Goal: Answer question/provide support

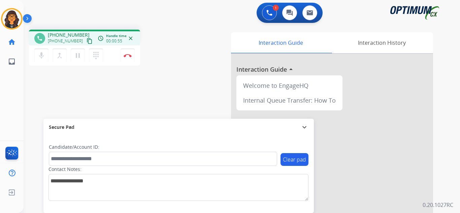
click at [86, 42] on mat-icon "content_copy" at bounding box center [89, 41] width 6 height 6
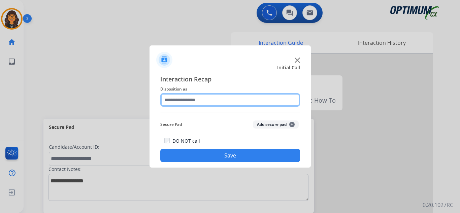
drag, startPoint x: 181, startPoint y: 96, endPoint x: 195, endPoint y: 105, distance: 16.1
click at [182, 96] on input "text" at bounding box center [230, 99] width 140 height 13
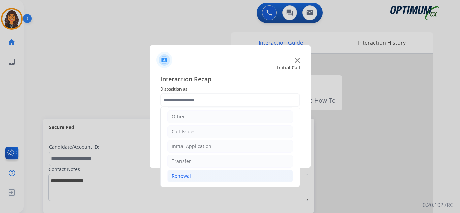
click at [188, 171] on li "Renewal" at bounding box center [230, 176] width 126 height 13
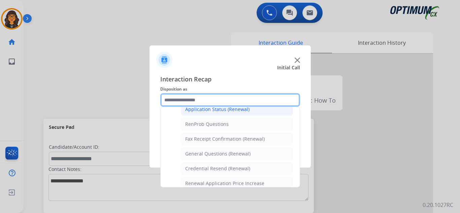
scroll to position [180, 0]
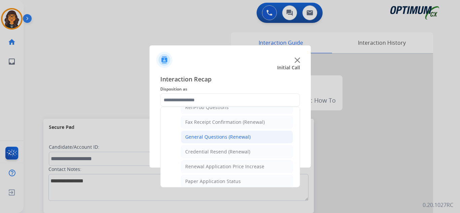
click at [223, 137] on div "General Questions (Renewal)" at bounding box center [217, 137] width 65 height 7
type input "**********"
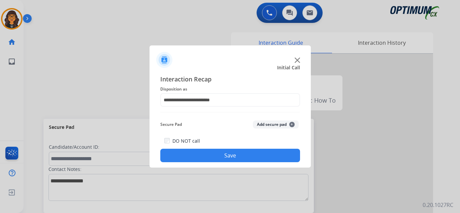
click at [220, 158] on button "Save" at bounding box center [230, 155] width 140 height 13
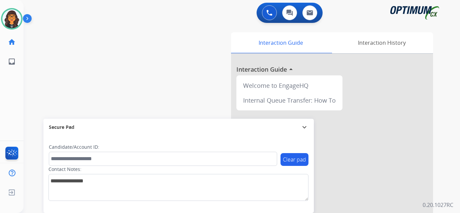
drag, startPoint x: 15, startPoint y: 23, endPoint x: 28, endPoint y: 27, distance: 13.8
click at [15, 23] on img at bounding box center [11, 18] width 19 height 19
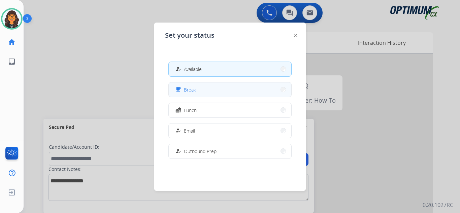
click at [189, 95] on button "free_breakfast Break" at bounding box center [230, 89] width 123 height 14
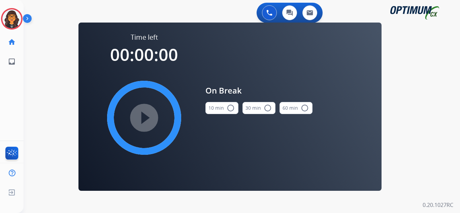
drag, startPoint x: 218, startPoint y: 105, endPoint x: 191, endPoint y: 106, distance: 27.0
click at [220, 106] on button "10 min radio_button_unchecked" at bounding box center [221, 108] width 33 height 12
click at [148, 114] on mat-icon "play_circle_filled" at bounding box center [144, 118] width 8 height 8
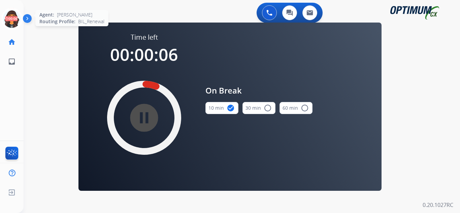
click at [8, 23] on icon at bounding box center [12, 19] width 22 height 22
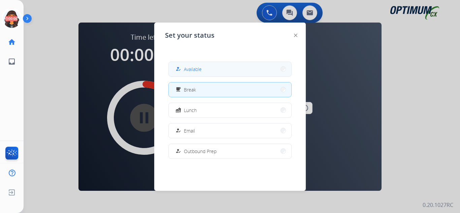
click at [215, 67] on button "how_to_reg Available" at bounding box center [230, 69] width 123 height 14
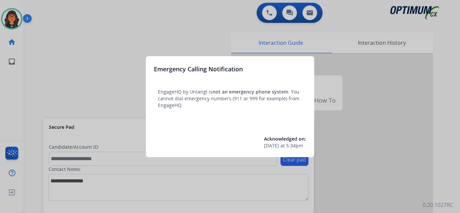
click at [40, 29] on div at bounding box center [230, 106] width 460 height 213
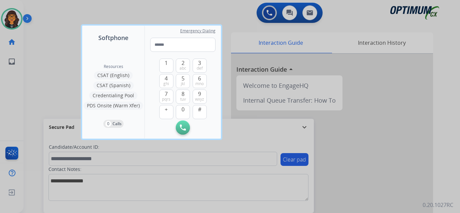
click at [40, 29] on div at bounding box center [230, 106] width 460 height 213
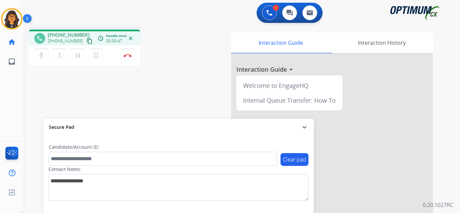
click at [86, 41] on mat-icon "content_copy" at bounding box center [89, 41] width 6 height 6
click at [127, 57] on button "Disconnect" at bounding box center [127, 55] width 14 height 14
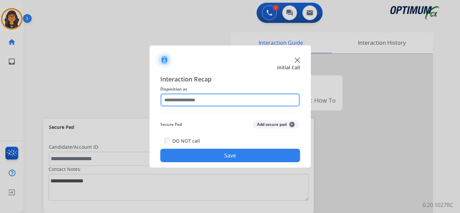
click at [196, 99] on input "text" at bounding box center [230, 99] width 140 height 13
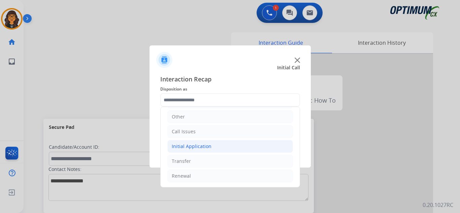
click at [197, 147] on div "Initial Application" at bounding box center [192, 146] width 40 height 7
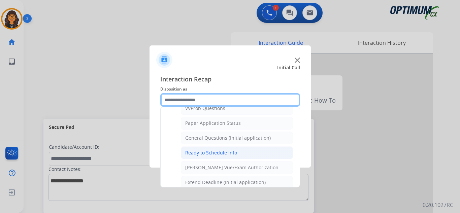
scroll to position [382, 0]
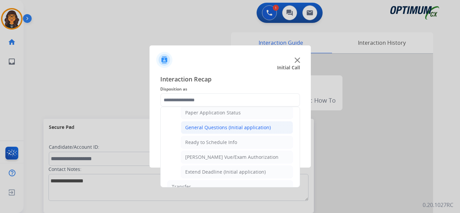
click at [221, 129] on div "General Questions (Initial application)" at bounding box center [227, 127] width 85 height 7
type input "**********"
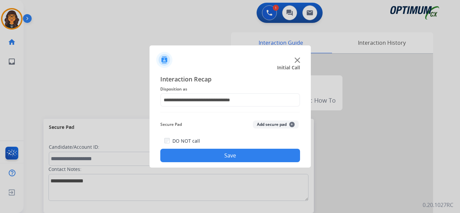
click at [220, 156] on button "Save" at bounding box center [230, 155] width 140 height 13
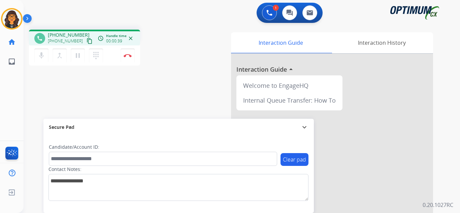
click at [86, 40] on mat-icon "content_copy" at bounding box center [89, 41] width 6 height 6
click at [125, 54] on img at bounding box center [128, 55] width 8 height 3
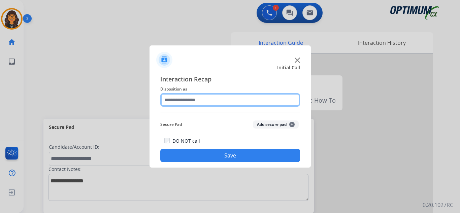
click at [191, 99] on input "text" at bounding box center [230, 99] width 140 height 13
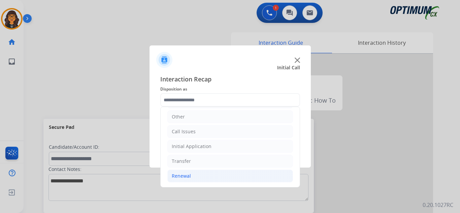
drag, startPoint x: 183, startPoint y: 173, endPoint x: 186, endPoint y: 172, distance: 3.4
click at [183, 173] on div "Renewal" at bounding box center [181, 176] width 19 height 7
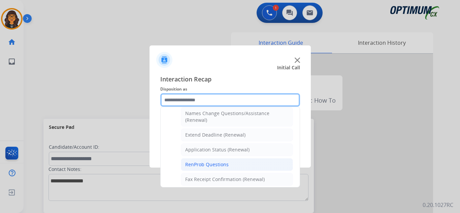
scroll to position [113, 0]
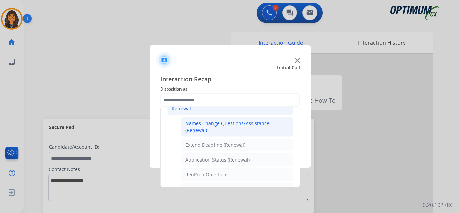
click at [233, 126] on div "Names Change Questions/Assistance (Renewal)" at bounding box center [236, 126] width 103 height 13
type input "**********"
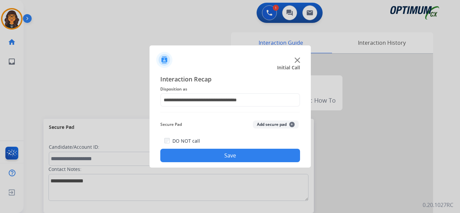
click at [223, 161] on button "Save" at bounding box center [230, 155] width 140 height 13
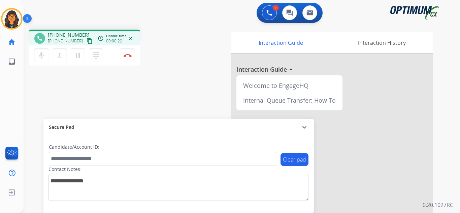
click at [86, 39] on mat-icon "content_copy" at bounding box center [89, 41] width 6 height 6
click at [126, 56] on img at bounding box center [128, 55] width 8 height 3
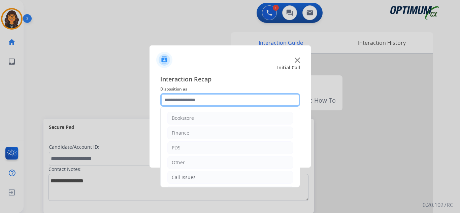
click at [200, 102] on input "text" at bounding box center [230, 99] width 140 height 13
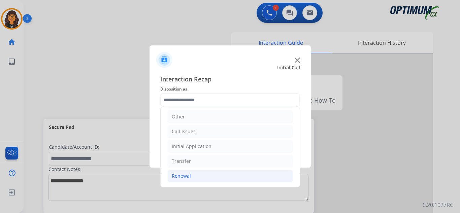
click at [186, 173] on div "Renewal" at bounding box center [181, 176] width 19 height 7
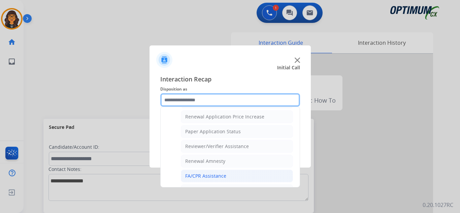
scroll to position [193, 0]
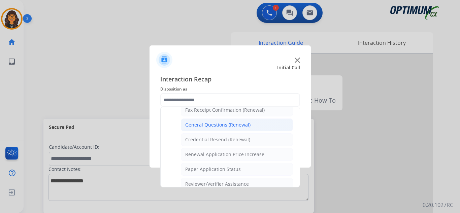
click at [224, 130] on li "General Questions (Renewal)" at bounding box center [237, 124] width 112 height 13
type input "**********"
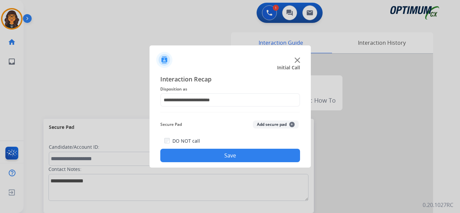
click at [222, 151] on button "Save" at bounding box center [230, 155] width 140 height 13
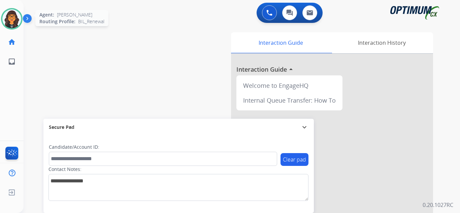
click at [20, 15] on img at bounding box center [11, 18] width 19 height 19
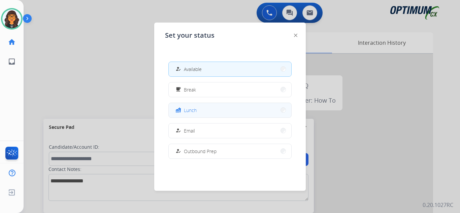
click at [226, 107] on button "fastfood Lunch" at bounding box center [230, 110] width 123 height 14
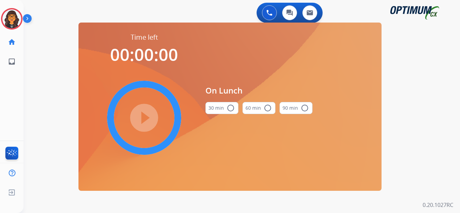
click at [227, 112] on button "30 min radio_button_unchecked" at bounding box center [221, 108] width 33 height 12
click at [148, 115] on mat-icon "play_circle_filled" at bounding box center [144, 118] width 8 height 8
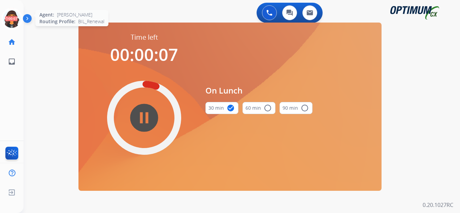
click at [9, 20] on icon at bounding box center [12, 19] width 22 height 22
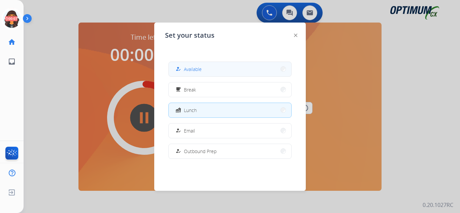
click at [185, 66] on div "how_to_reg Available" at bounding box center [188, 69] width 28 height 8
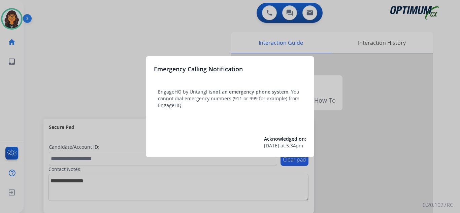
click at [43, 5] on div at bounding box center [230, 106] width 460 height 213
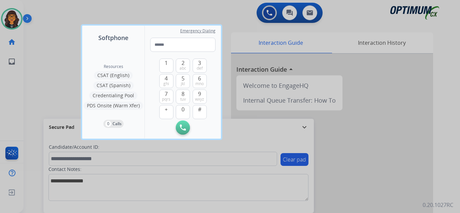
click at [43, 5] on div at bounding box center [230, 106] width 460 height 213
